Goal: Book appointment/travel/reservation

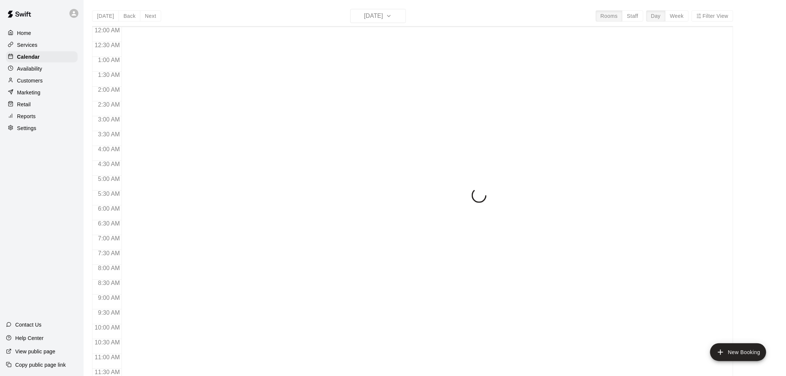
scroll to position [355, 0]
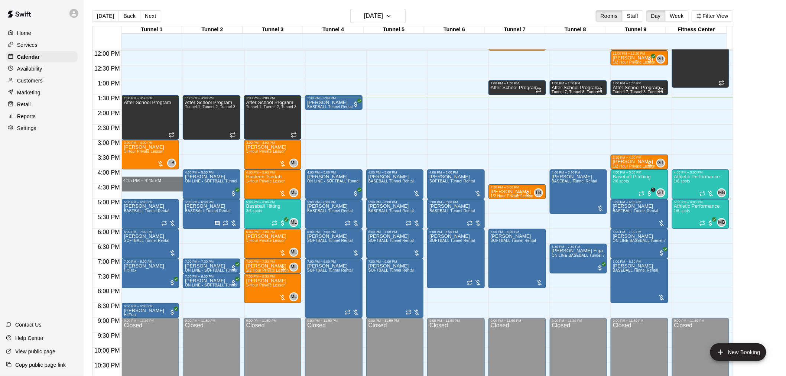
drag, startPoint x: 144, startPoint y: 172, endPoint x: 145, endPoint y: 190, distance: 18.6
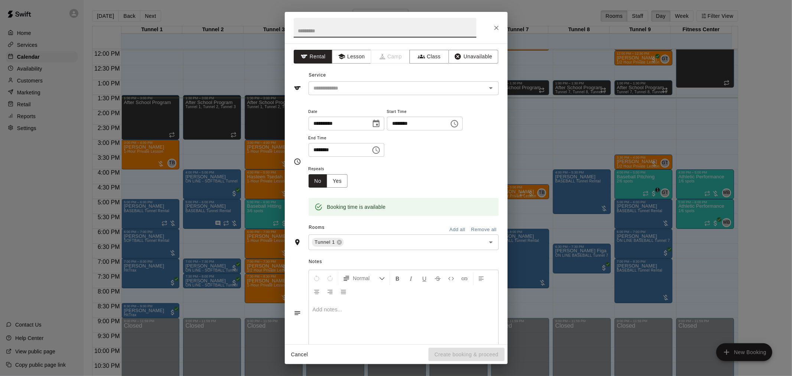
click at [496, 29] on icon "Close" at bounding box center [496, 27] width 7 height 7
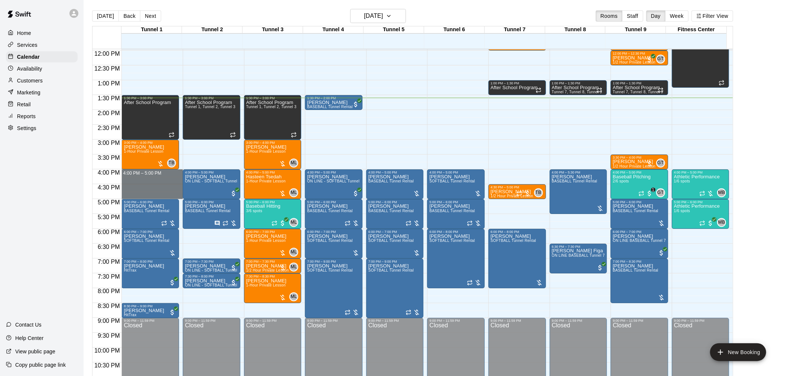
drag, startPoint x: 150, startPoint y: 171, endPoint x: 151, endPoint y: 198, distance: 26.4
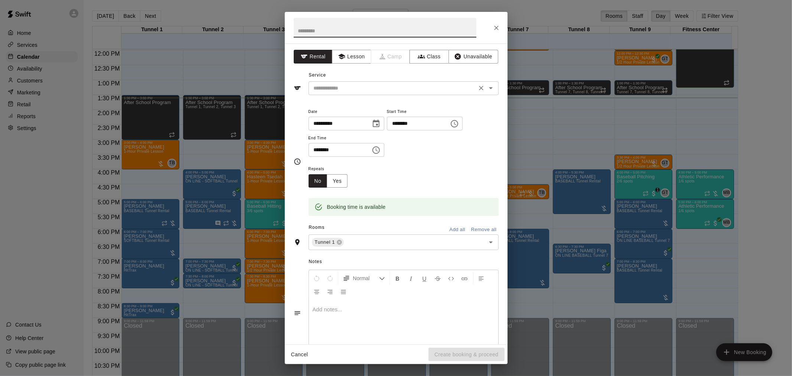
click at [369, 91] on input "text" at bounding box center [393, 88] width 164 height 9
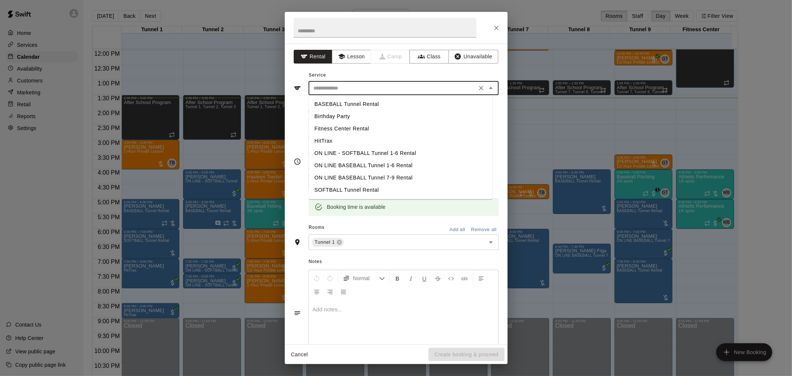
click at [352, 186] on li "SOFTBALL Tunnel Rental" at bounding box center [401, 190] width 184 height 12
type input "**********"
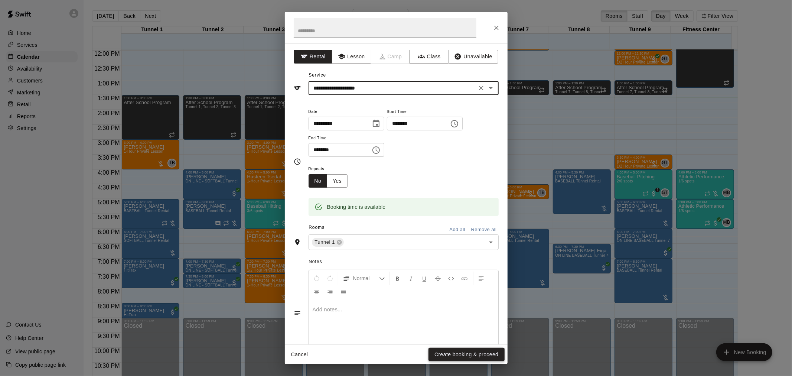
click at [459, 354] on button "Create booking & proceed" at bounding box center [467, 355] width 76 height 14
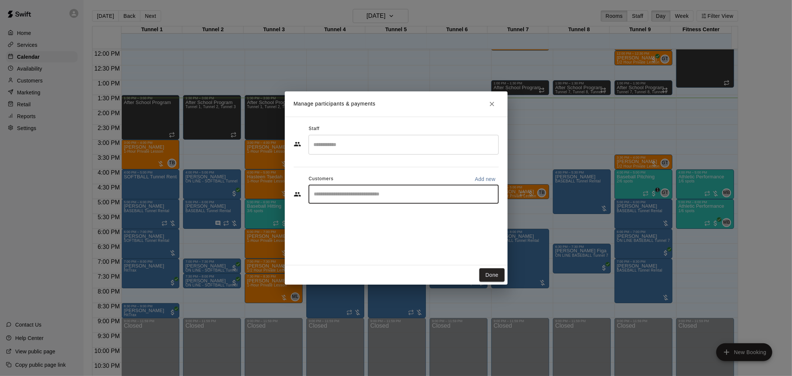
click at [342, 198] on input "Start typing to search customers..." at bounding box center [403, 193] width 183 height 7
type input "****"
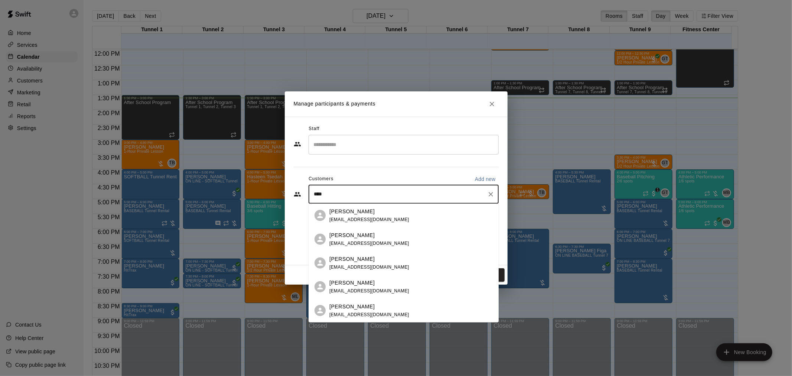
click at [371, 239] on div "[PERSON_NAME] [EMAIL_ADDRESS][DOMAIN_NAME]" at bounding box center [369, 239] width 80 height 16
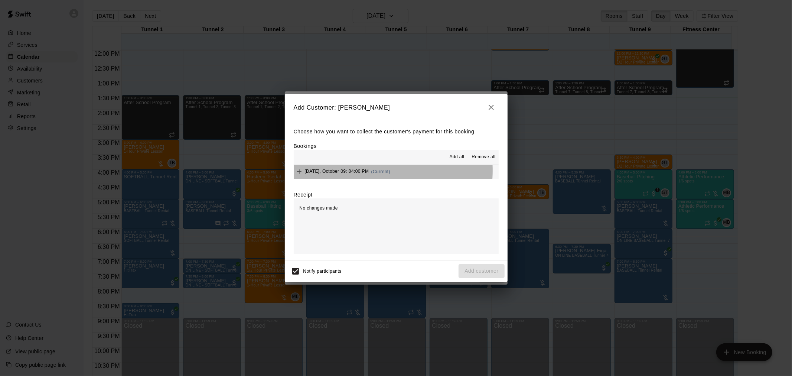
click at [355, 171] on span "[DATE], October 09: 04:00 PM" at bounding box center [337, 171] width 64 height 5
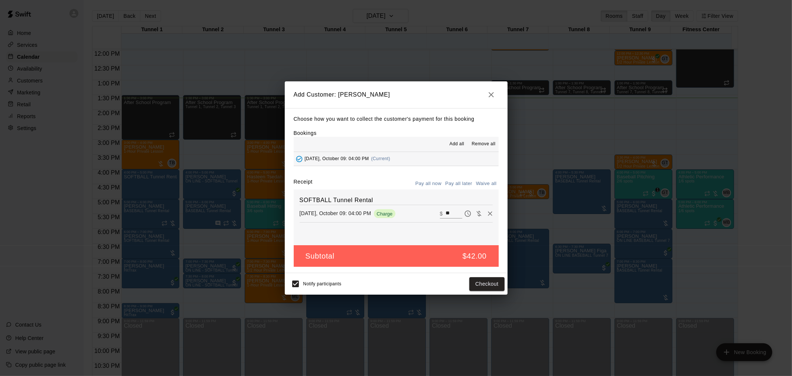
click at [459, 186] on button "Pay all later" at bounding box center [458, 184] width 31 height 12
click at [485, 281] on button "Add customer" at bounding box center [482, 284] width 46 height 14
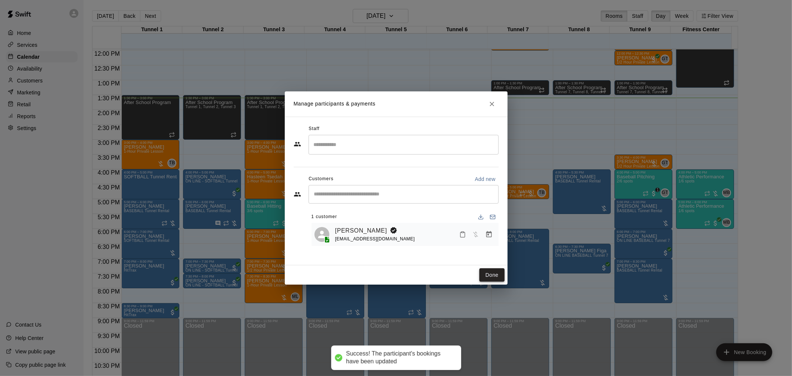
click at [498, 274] on button "Done" at bounding box center [491, 275] width 25 height 14
